Goal: Obtain resource: Obtain resource

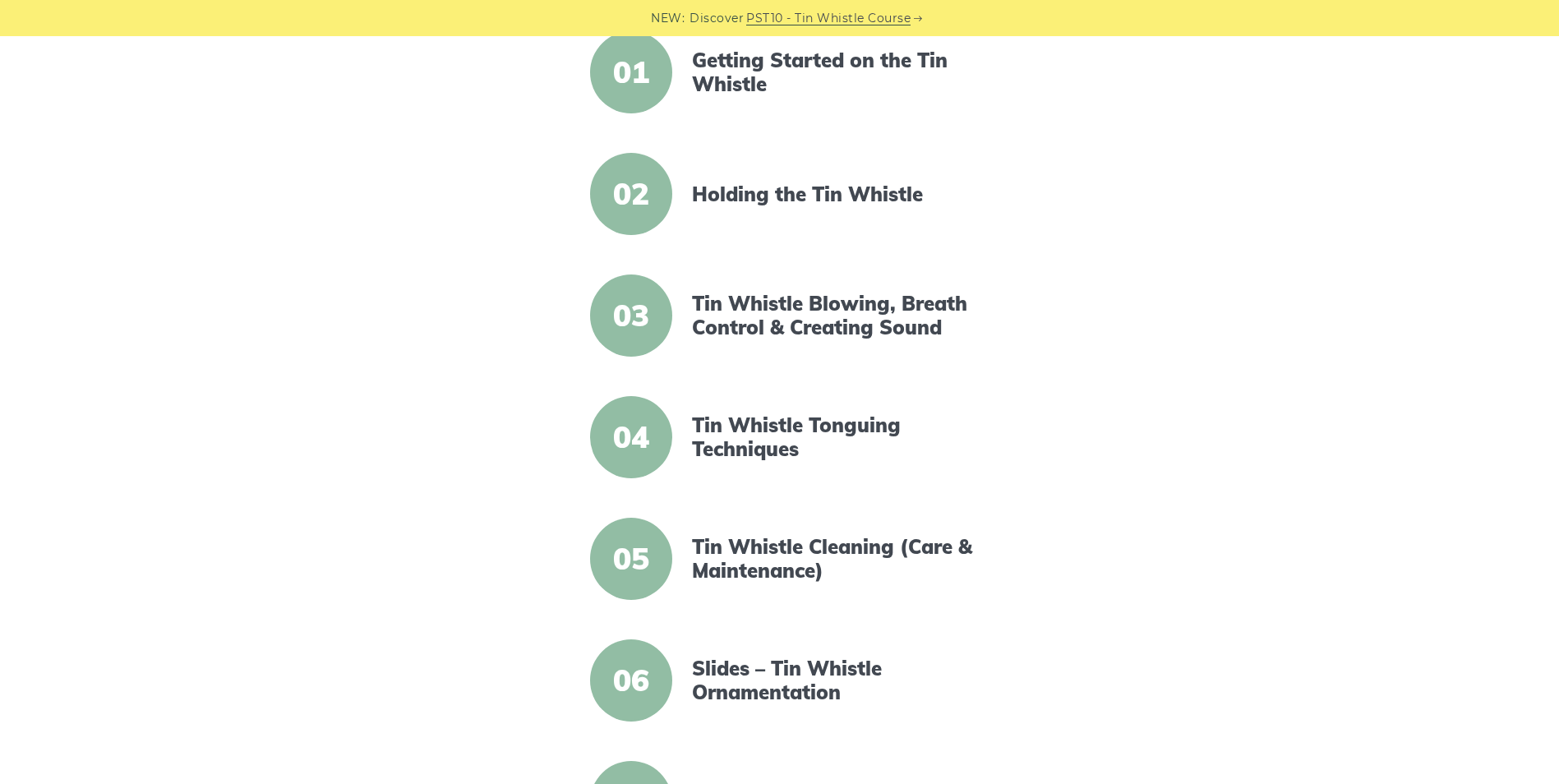
scroll to position [411, 0]
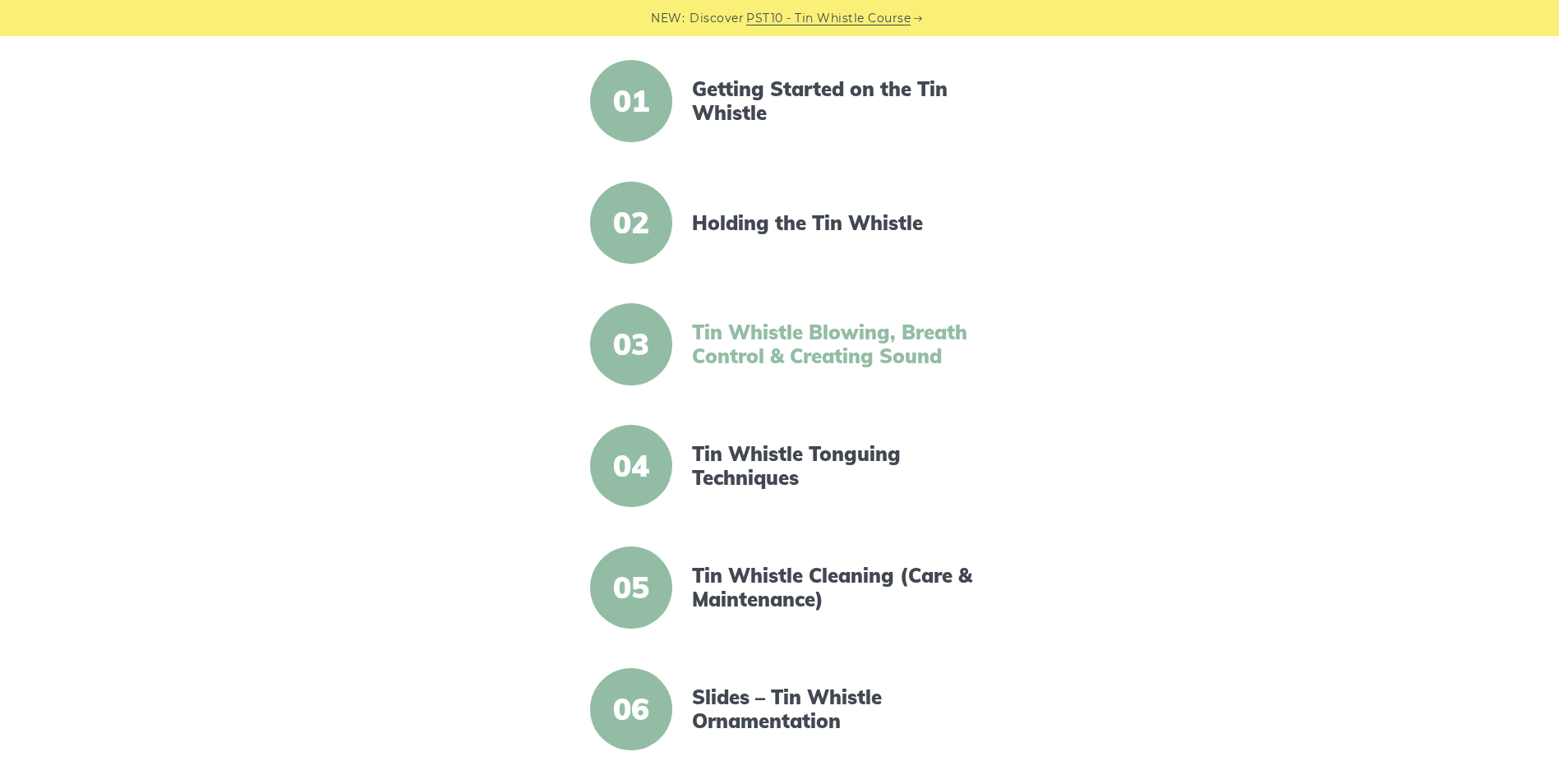
click at [778, 335] on link "Tin Whistle Blowing, Breath Control & Creating Sound" at bounding box center [833, 344] width 283 height 47
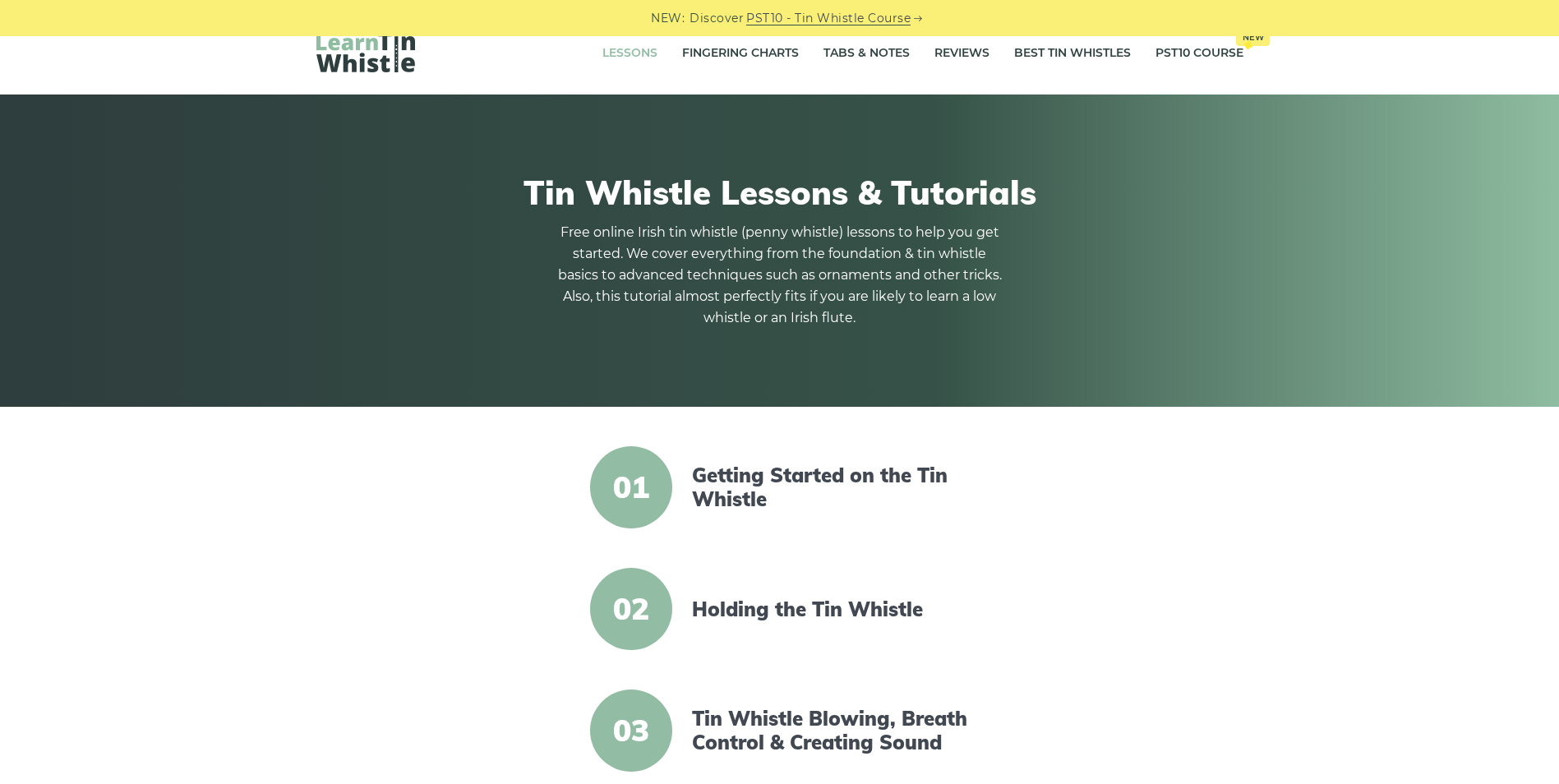
scroll to position [0, 0]
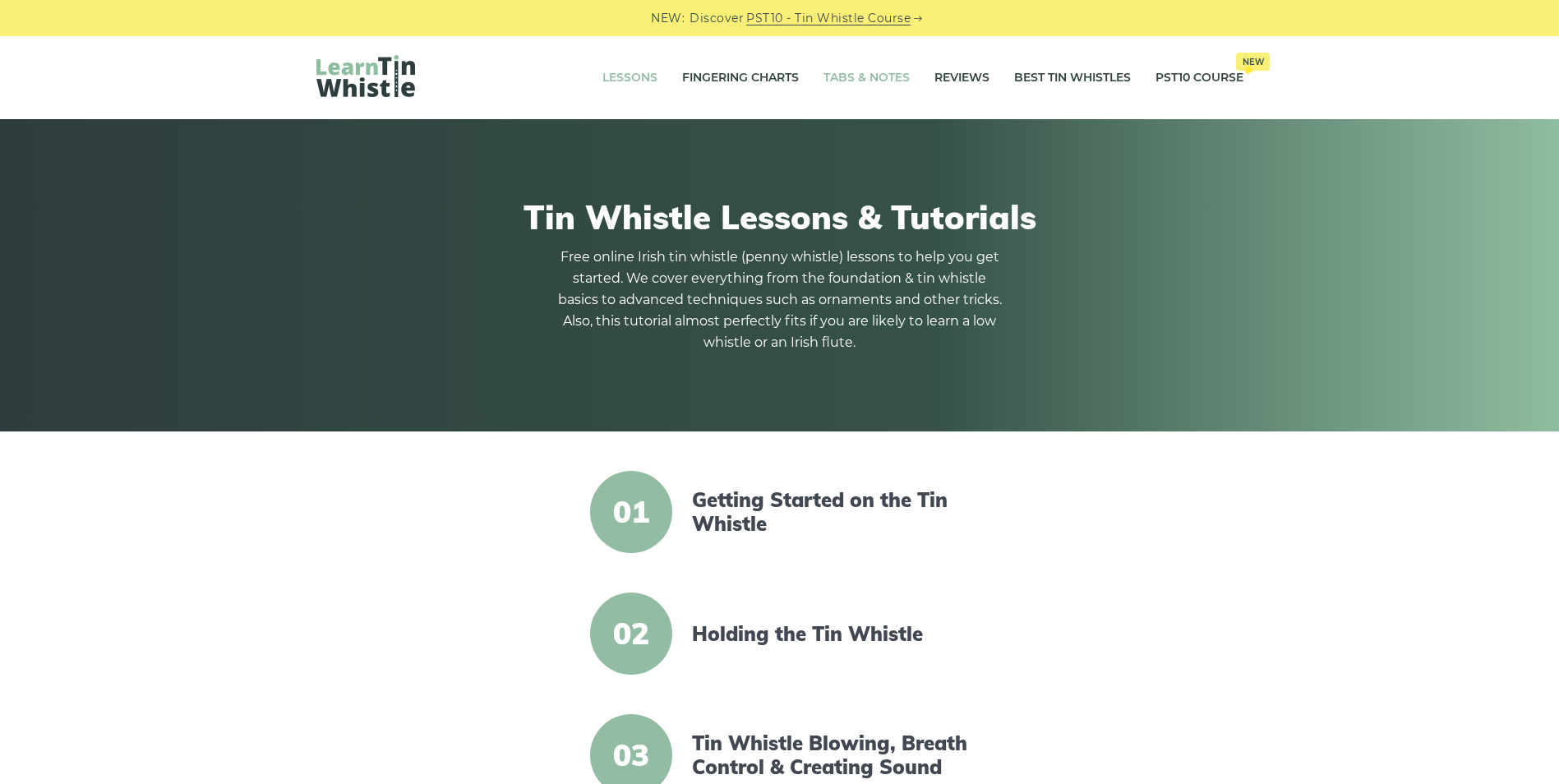
click at [851, 79] on link "Tabs & Notes" at bounding box center [867, 78] width 86 height 41
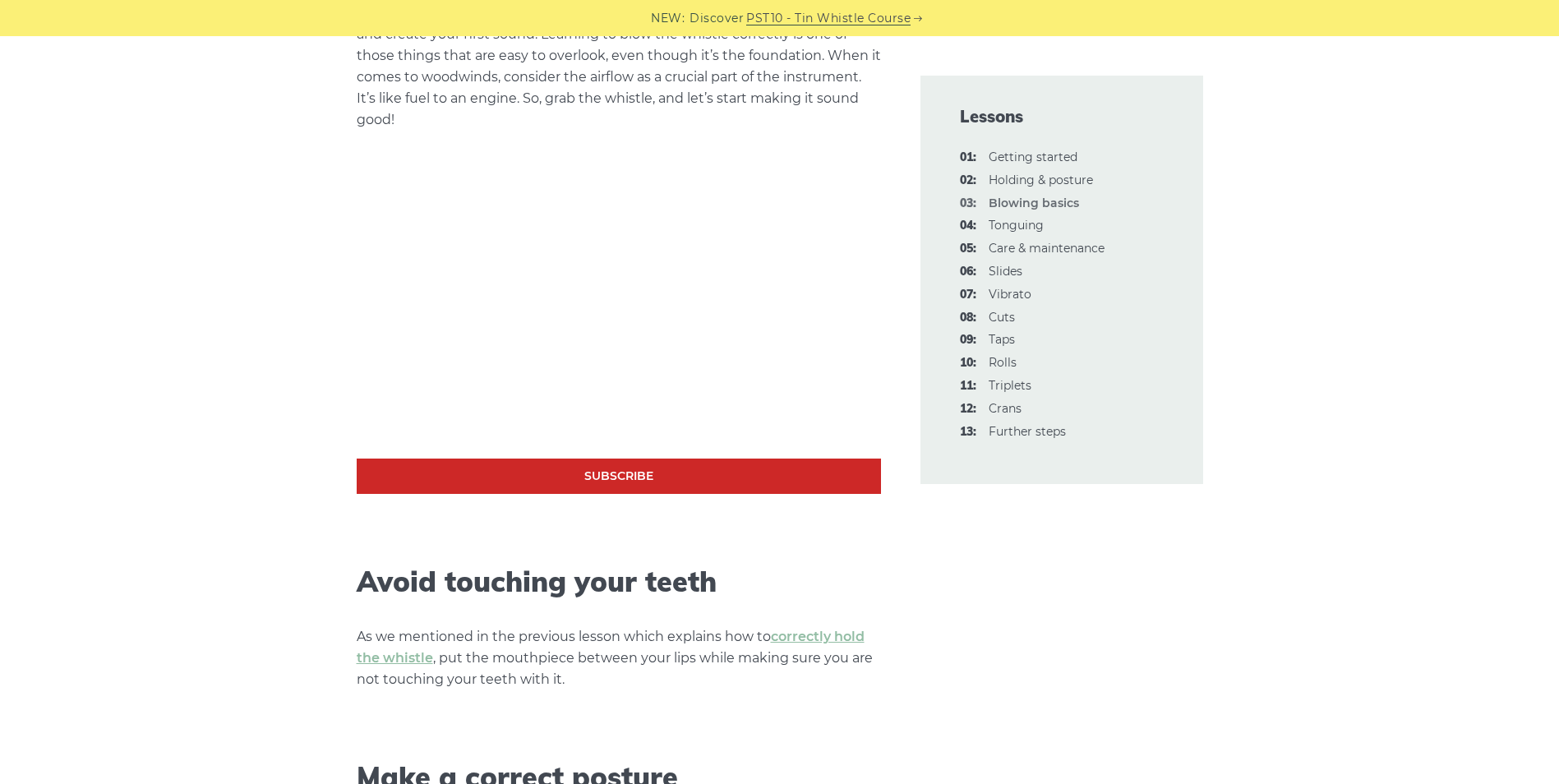
scroll to position [493, 0]
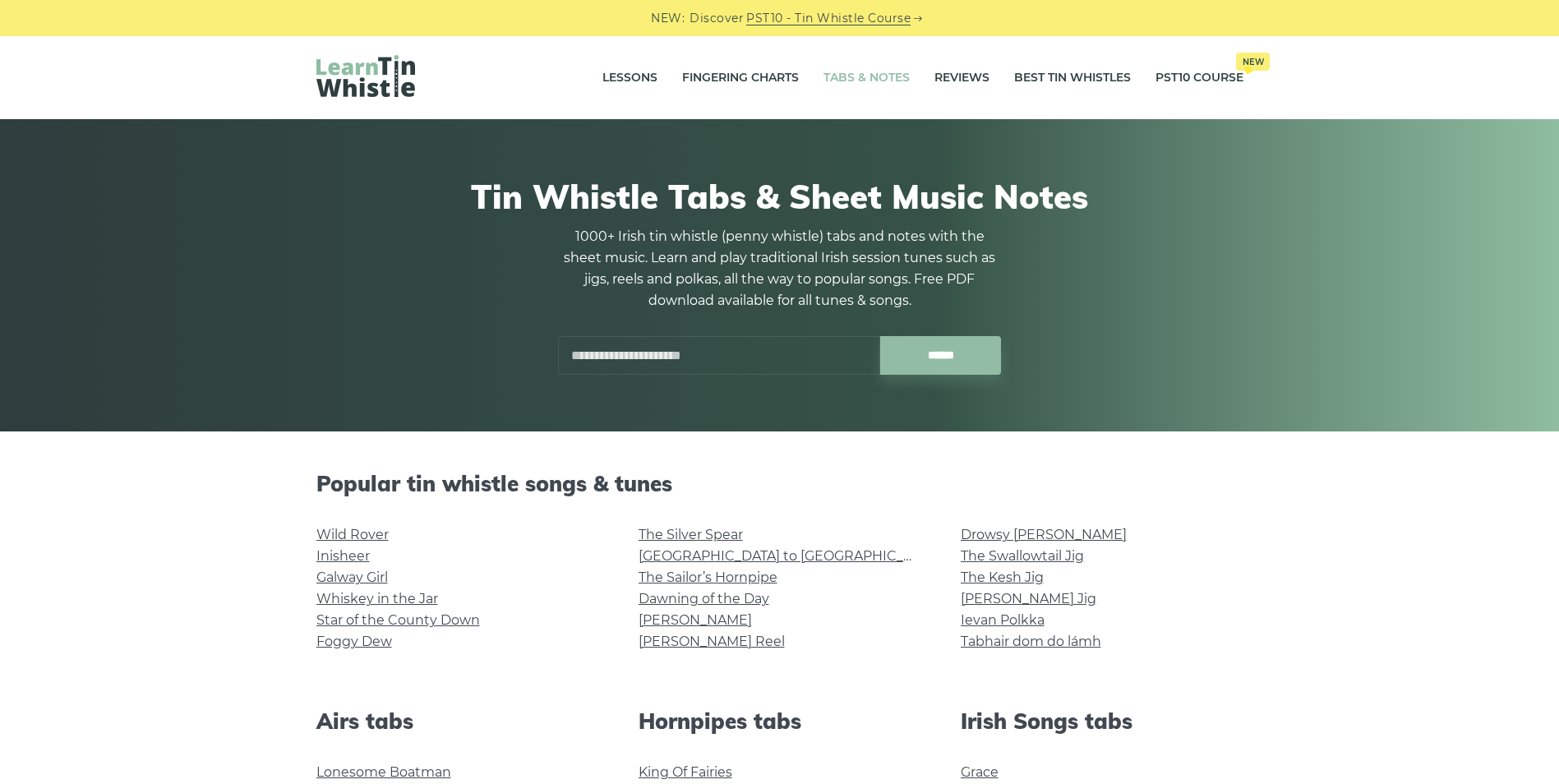
click at [585, 354] on input "text" at bounding box center [719, 355] width 322 height 39
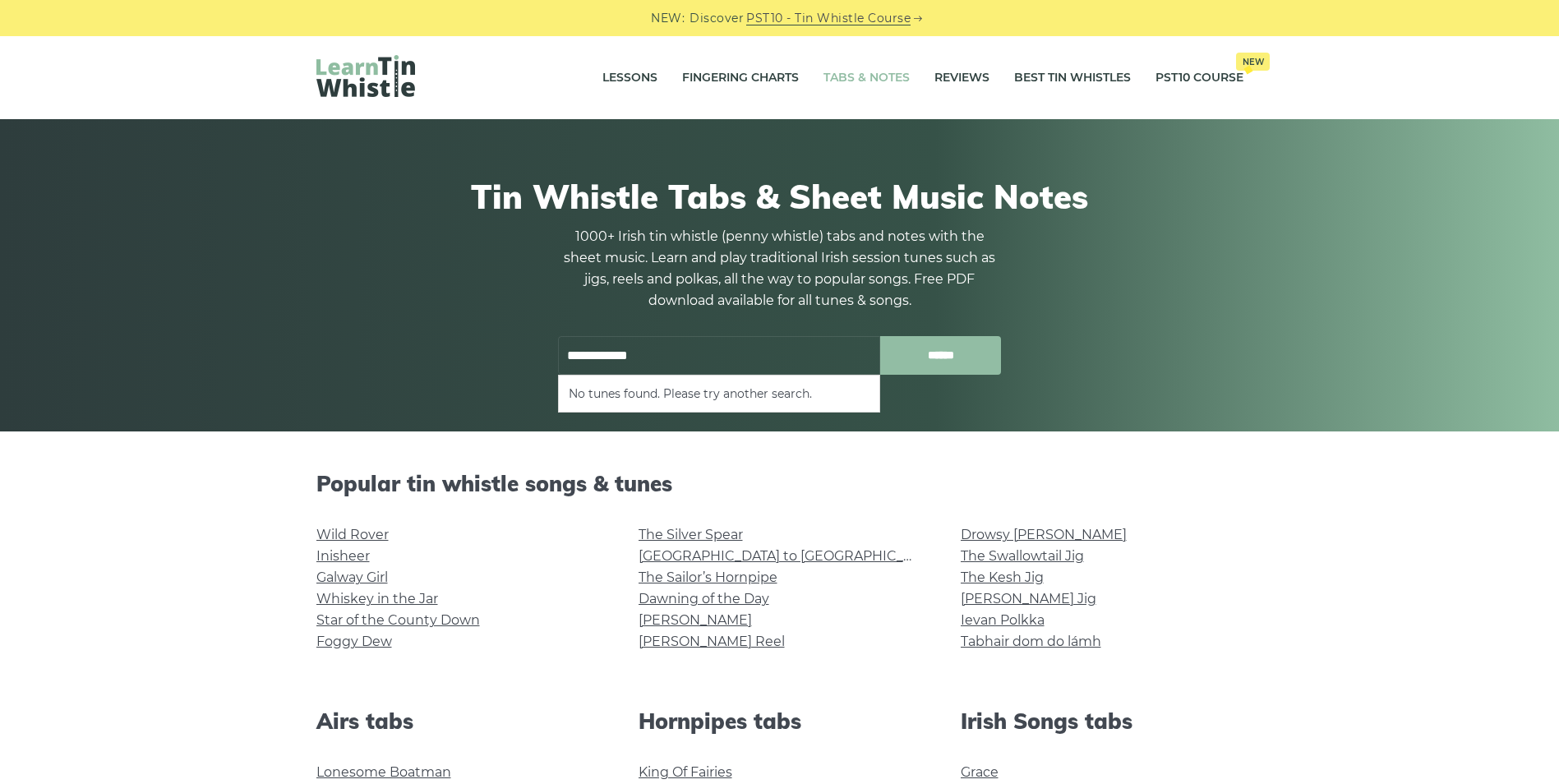
click at [928, 354] on input "******" at bounding box center [941, 355] width 121 height 39
click at [671, 352] on input "**********" at bounding box center [719, 355] width 322 height 39
type input "*"
click at [682, 391] on li "Jenny Picking Cockles" at bounding box center [719, 393] width 301 height 19
type input "**********"
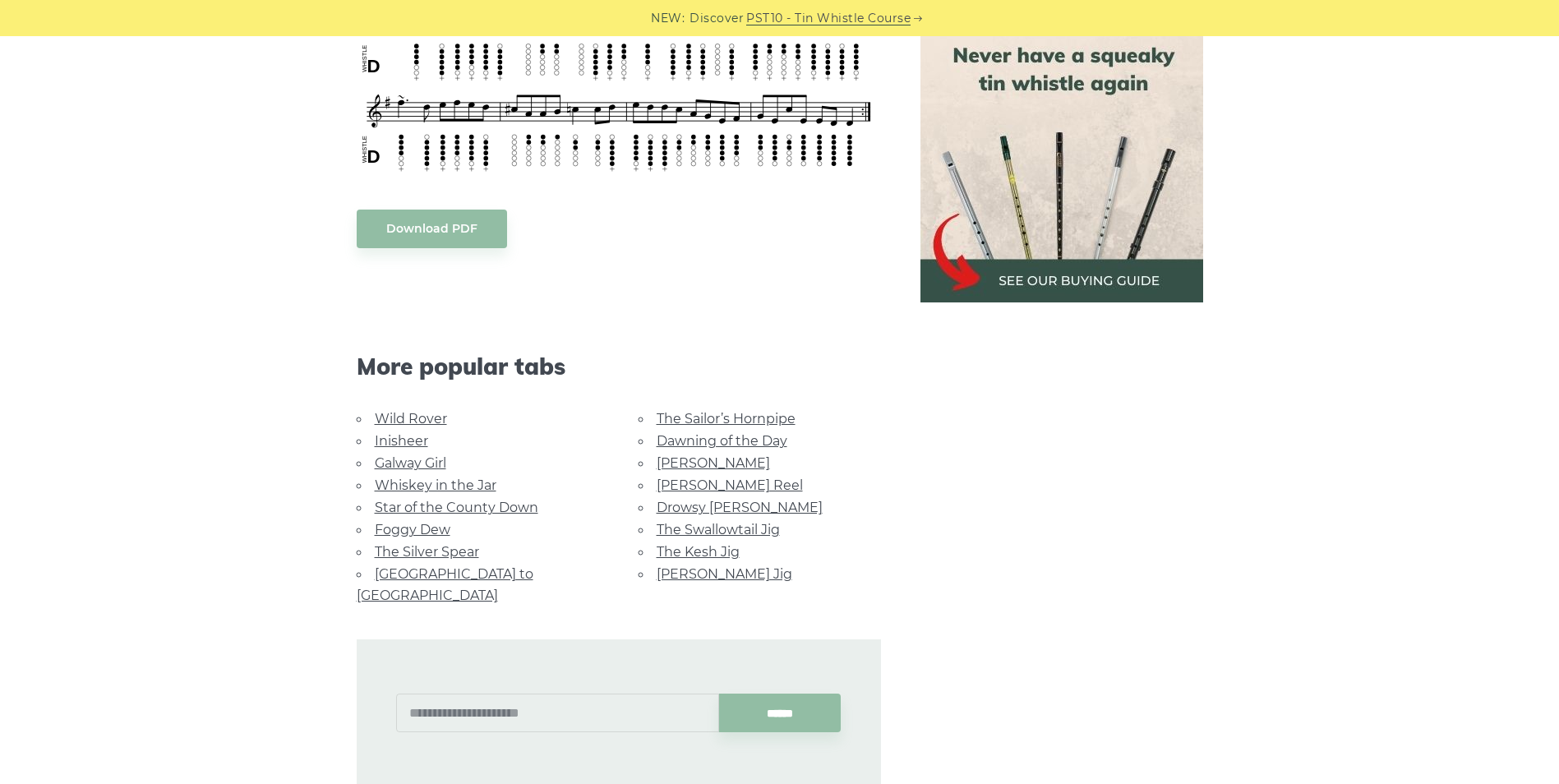
scroll to position [822, 0]
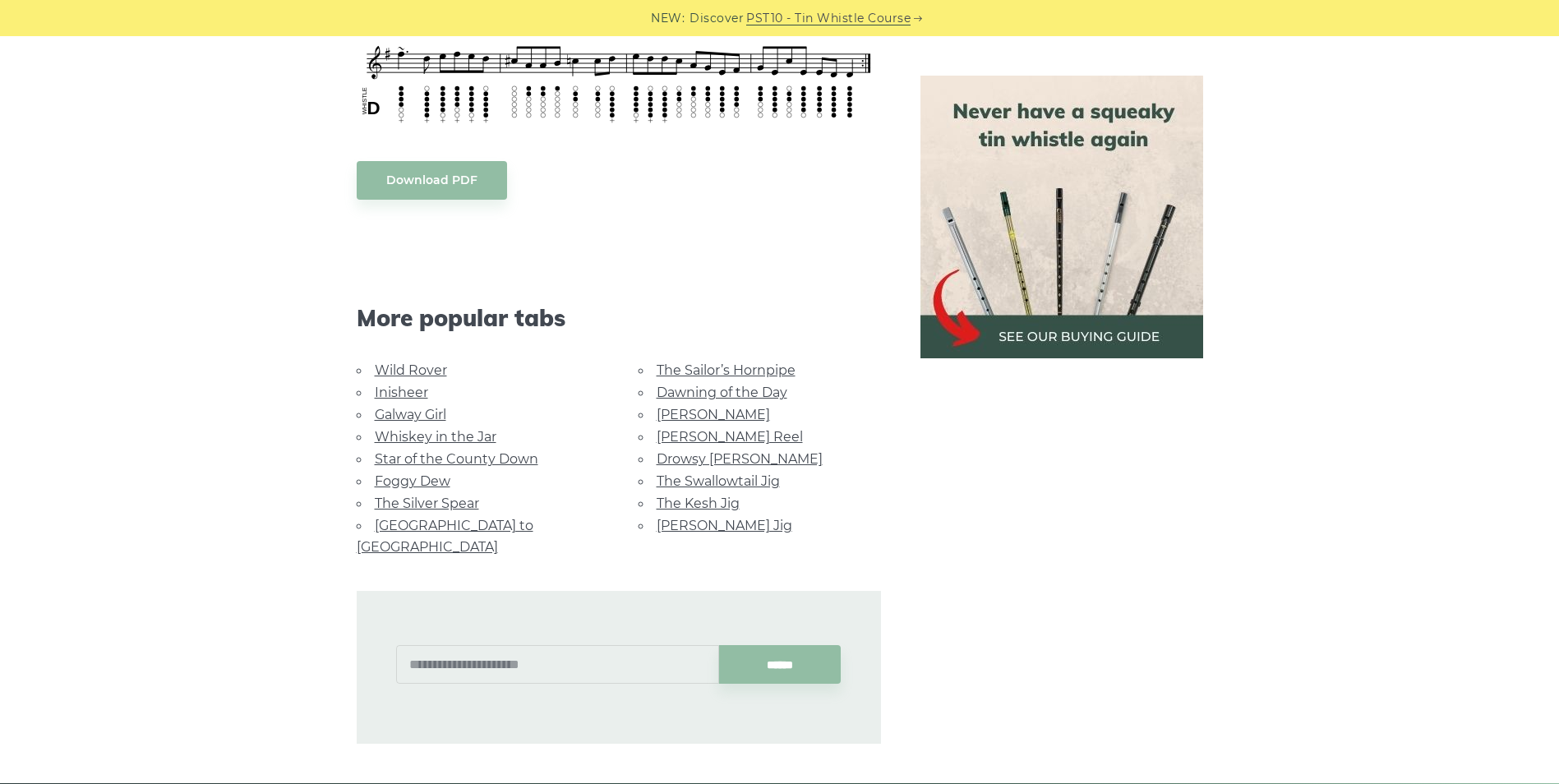
click at [400, 414] on link "Galway Girl" at bounding box center [410, 414] width 72 height 15
click at [423, 368] on link "Wild Rover" at bounding box center [411, 370] width 73 height 15
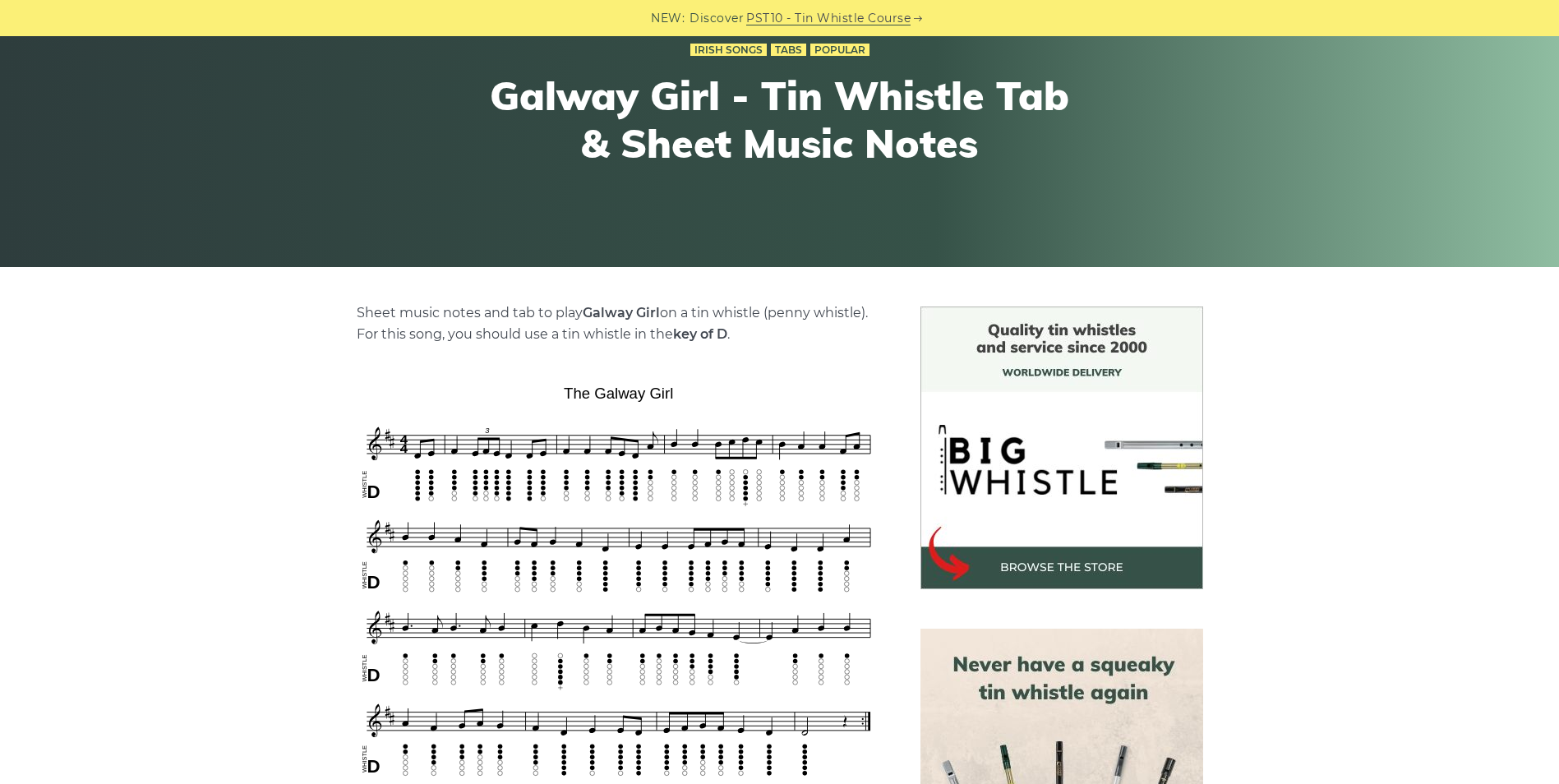
scroll to position [82, 0]
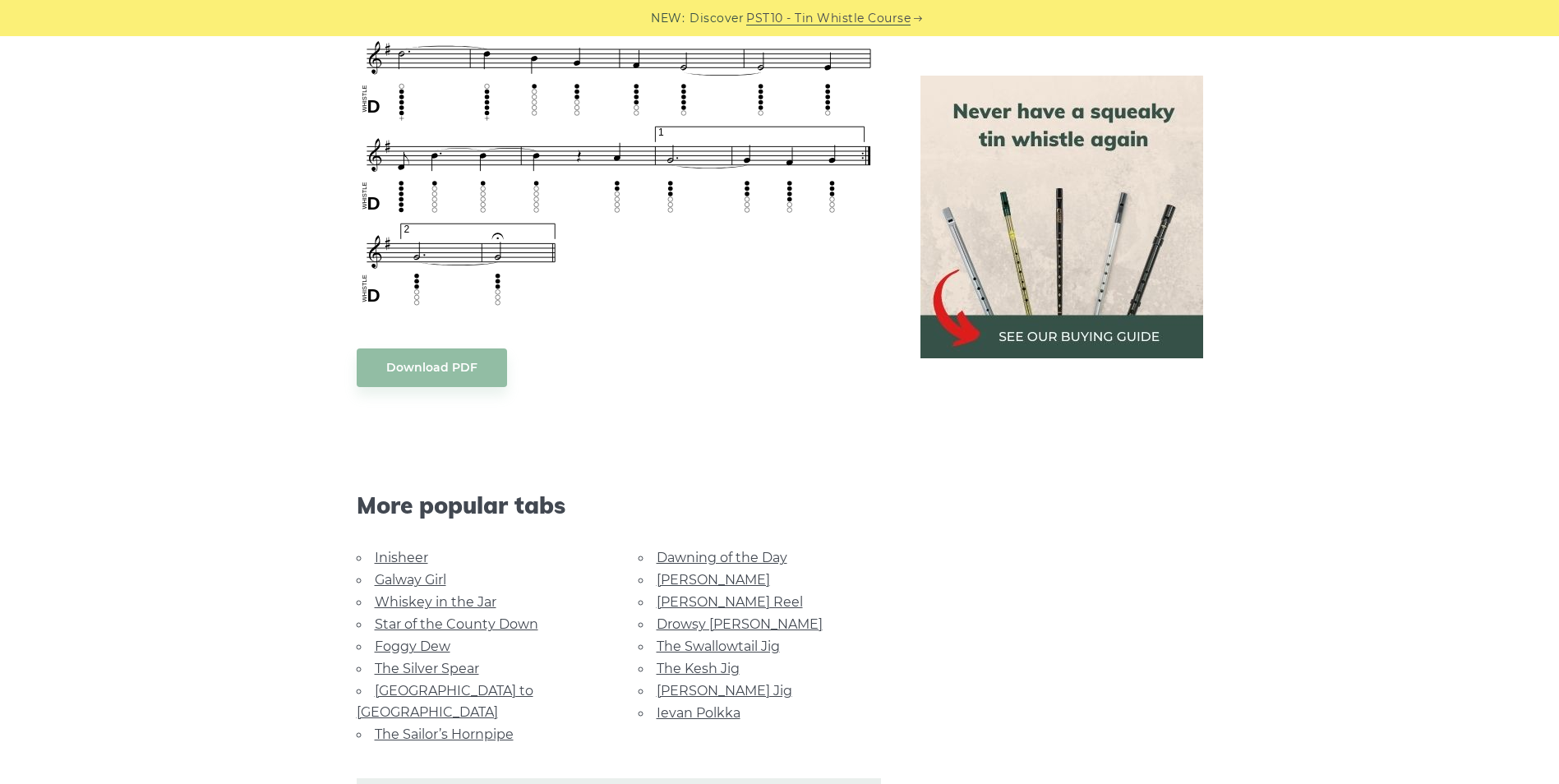
scroll to position [1233, 0]
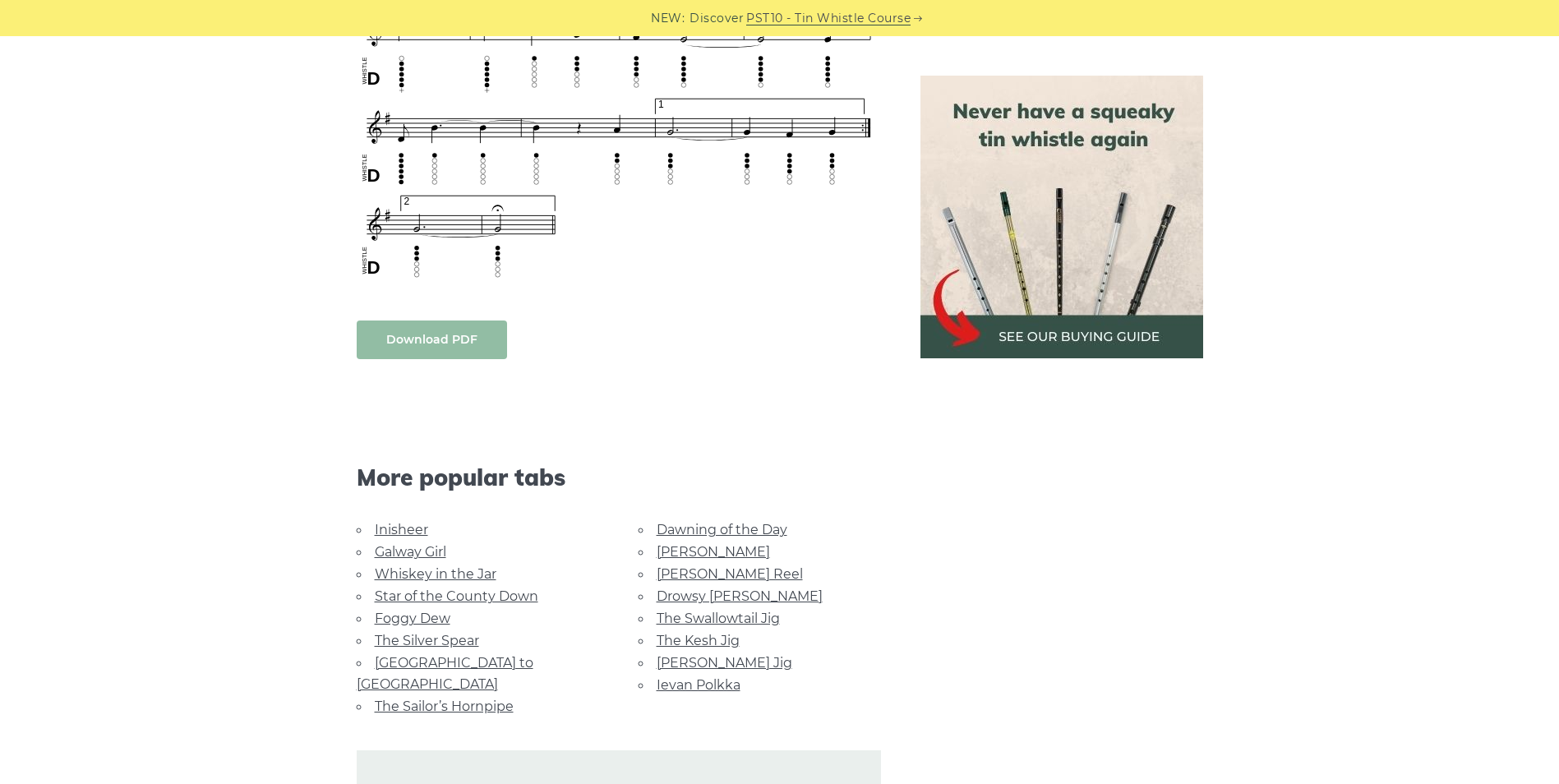
click at [430, 337] on link "Download PDF" at bounding box center [432, 340] width 151 height 39
